Goal: Task Accomplishment & Management: Complete application form

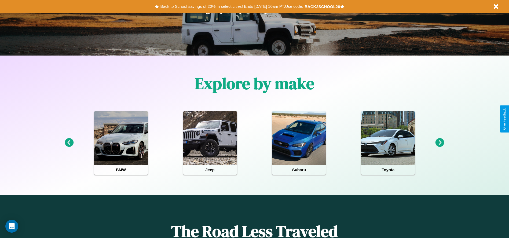
scroll to position [111, 0]
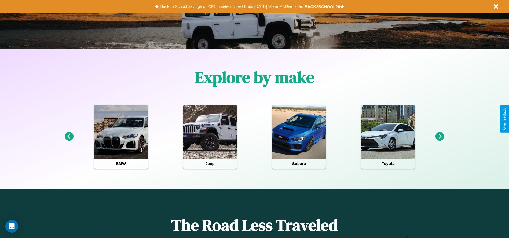
click at [440, 137] on icon at bounding box center [440, 136] width 9 height 9
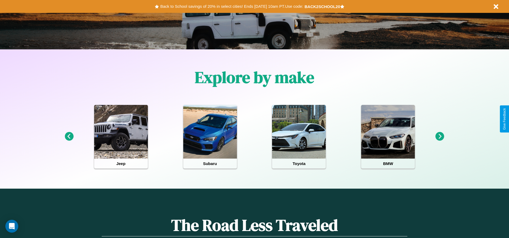
click at [440, 137] on icon at bounding box center [440, 136] width 9 height 9
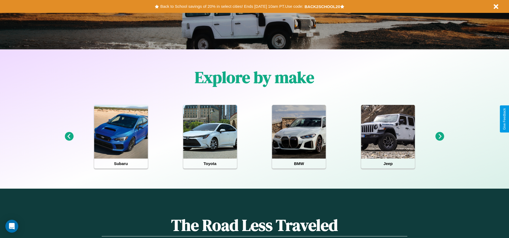
click at [440, 137] on icon at bounding box center [440, 136] width 9 height 9
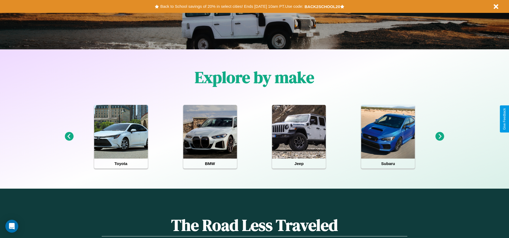
click at [69, 137] on icon at bounding box center [69, 136] width 9 height 9
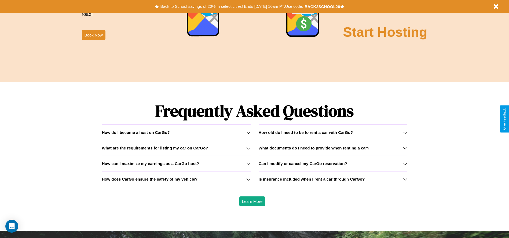
scroll to position [770, 0]
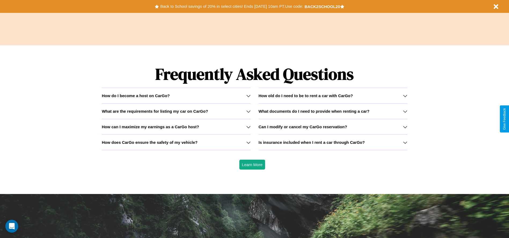
click at [176, 96] on div "How do I become a host on CarGo?" at bounding box center [176, 95] width 149 height 5
click at [176, 142] on h3 "How does CarGo ensure the safety of my vehicle?" at bounding box center [150, 142] width 96 height 5
click at [248, 111] on icon at bounding box center [248, 111] width 4 height 4
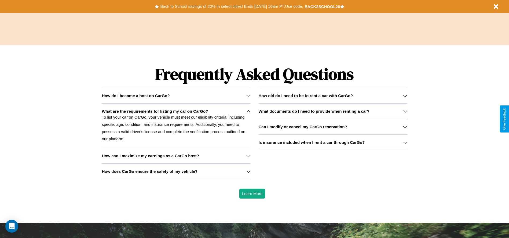
click at [405, 127] on icon at bounding box center [405, 127] width 4 height 4
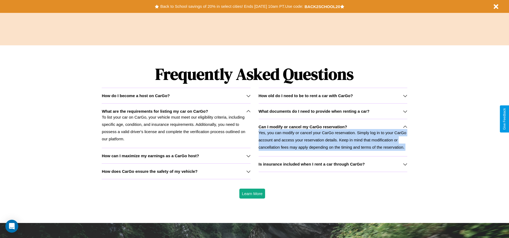
scroll to position [585, 0]
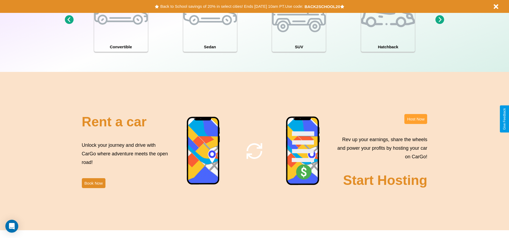
click at [416, 119] on button "Host Now" at bounding box center [415, 119] width 23 height 10
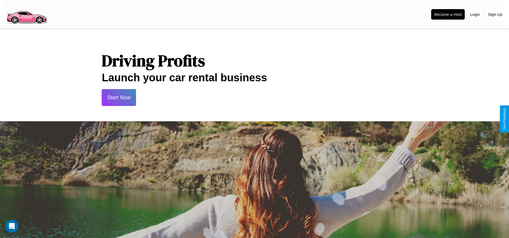
click at [119, 97] on button "Start Now" at bounding box center [119, 97] width 34 height 17
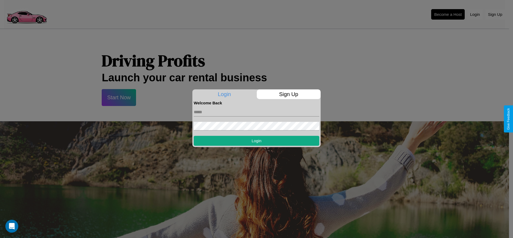
click at [288, 94] on p "Sign Up" at bounding box center [289, 94] width 64 height 10
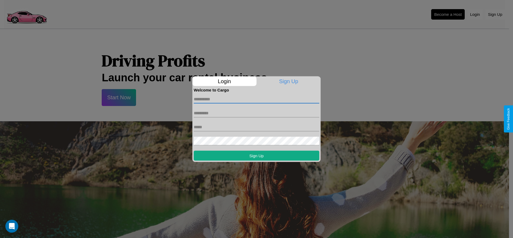
click at [257, 99] on input "text" at bounding box center [257, 99] width 126 height 9
type input "****"
click at [257, 113] on input "text" at bounding box center [257, 113] width 126 height 9
type input "******"
click at [257, 127] on input "text" at bounding box center [257, 127] width 126 height 9
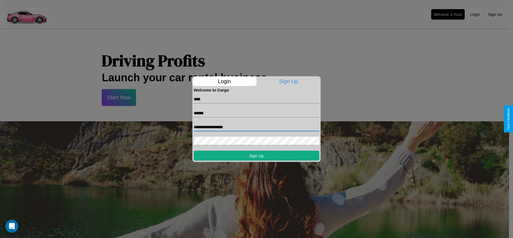
type input "**********"
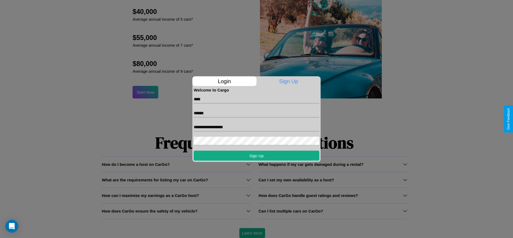
click at [252, 233] on div at bounding box center [256, 119] width 513 height 238
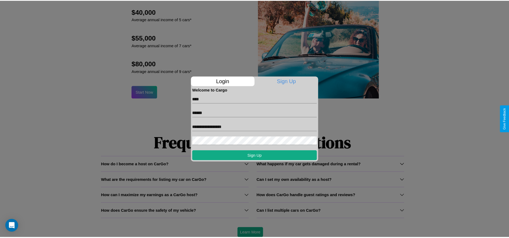
scroll to position [0, 0]
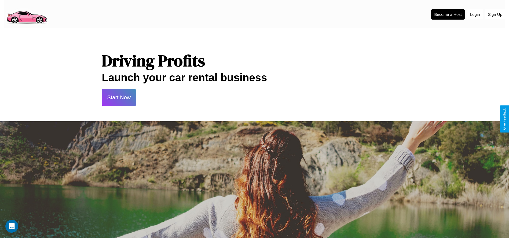
click at [119, 97] on button "Start Now" at bounding box center [119, 97] width 34 height 17
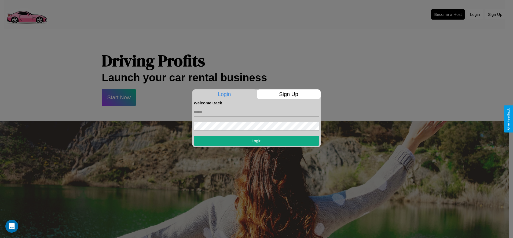
click at [448, 14] on div at bounding box center [256, 119] width 513 height 238
